Goal: Register for event/course

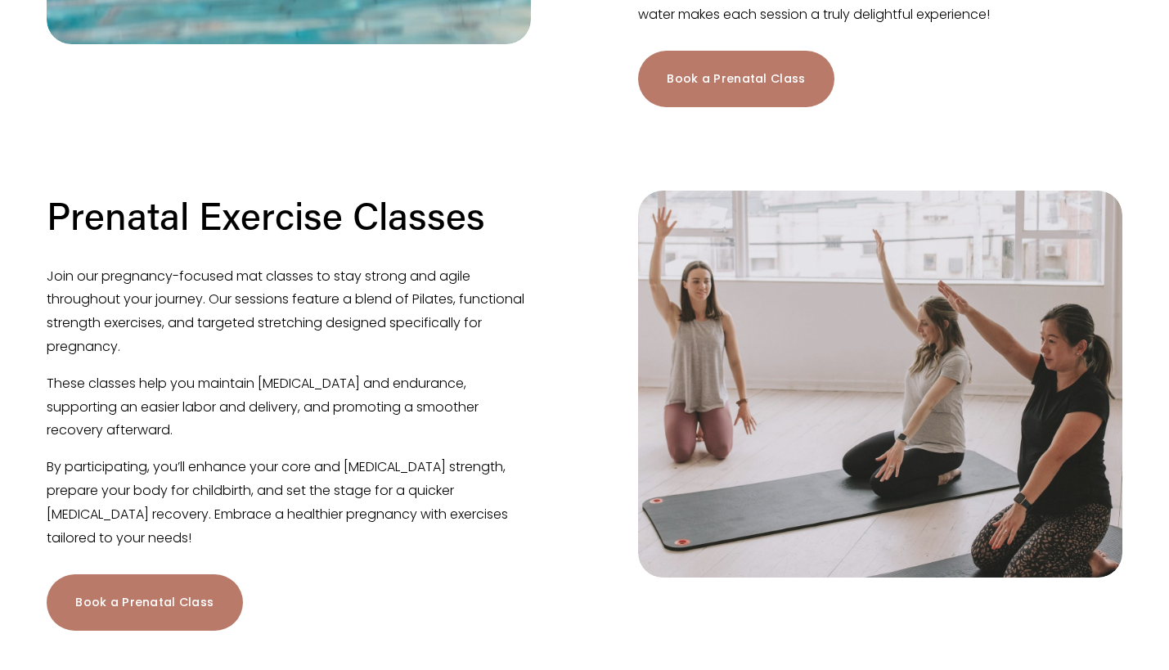
scroll to position [876, 0]
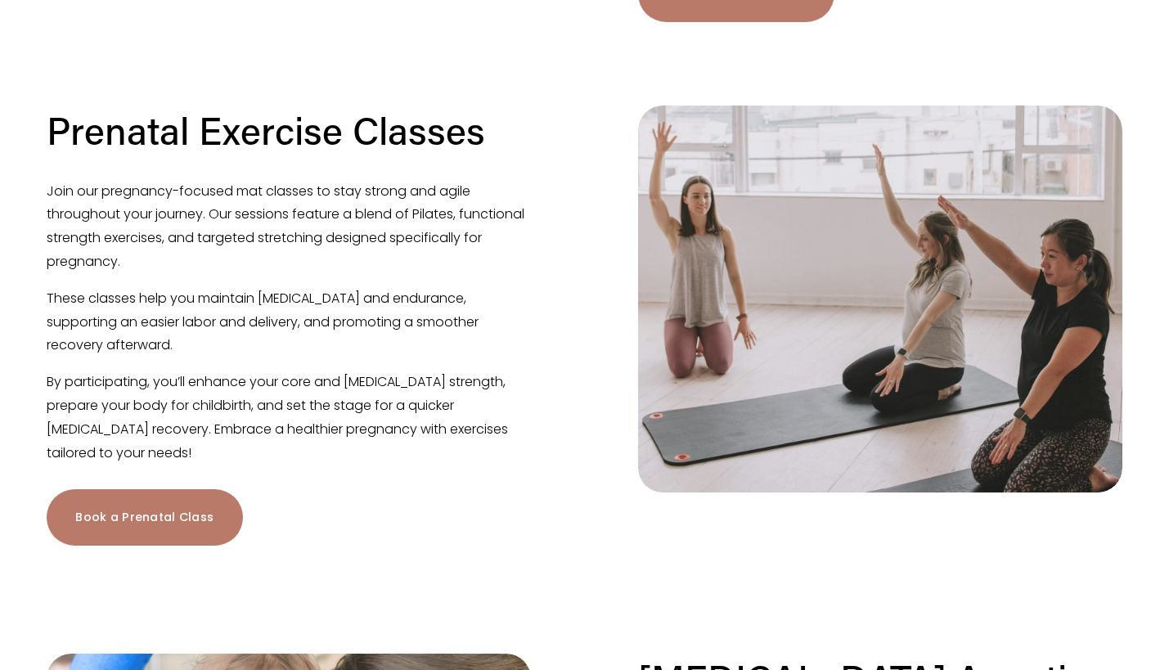
click at [159, 530] on link "Book a Prenatal Class" at bounding box center [144, 517] width 195 height 56
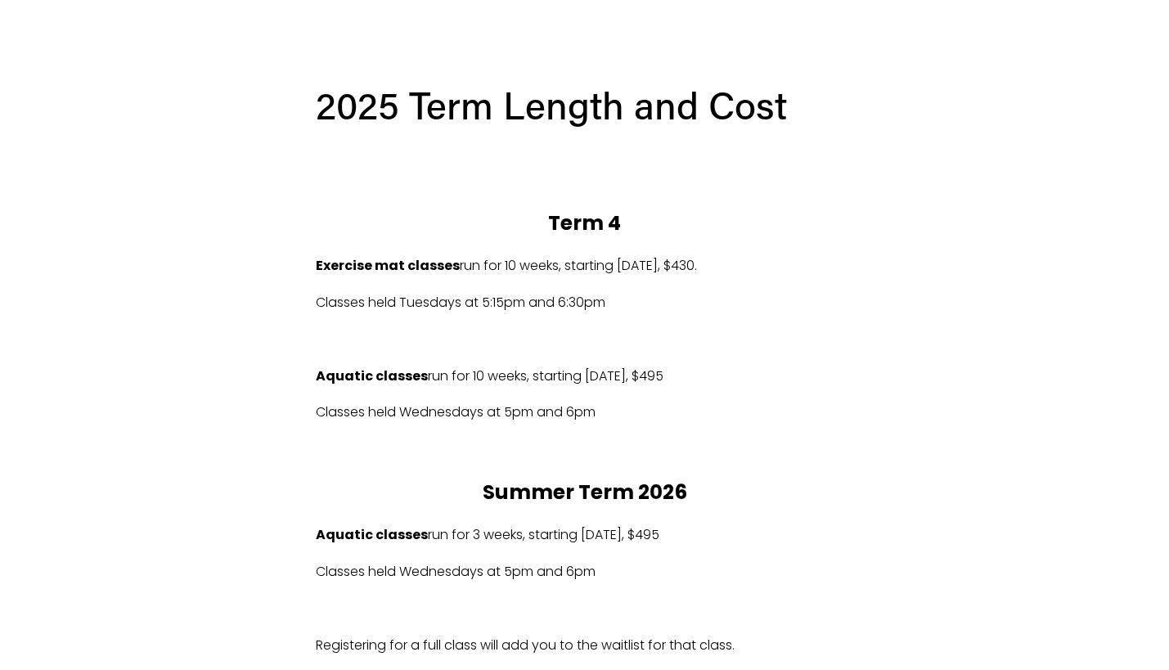
scroll to position [765, 0]
